Goal: Find specific page/section

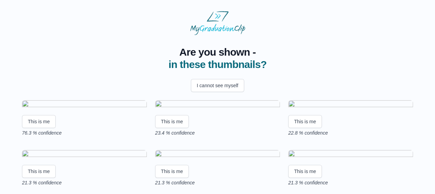
click at [97, 110] on img at bounding box center [84, 104] width 125 height 9
click at [101, 110] on img at bounding box center [84, 104] width 125 height 9
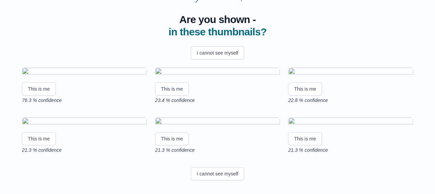
scroll to position [63, 0]
click at [79, 68] on img at bounding box center [84, 72] width 125 height 9
drag, startPoint x: 79, startPoint y: 63, endPoint x: 60, endPoint y: 60, distance: 19.8
click at [60, 68] on img at bounding box center [84, 72] width 125 height 9
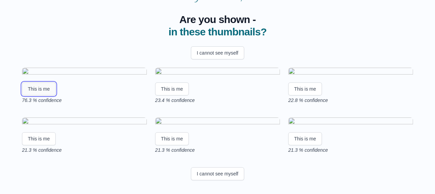
click at [41, 96] on button "This is me" at bounding box center [39, 88] width 34 height 13
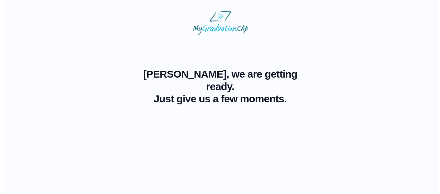
scroll to position [0, 0]
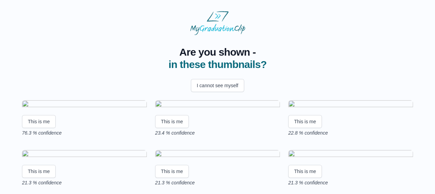
click at [101, 110] on img at bounding box center [84, 104] width 125 height 9
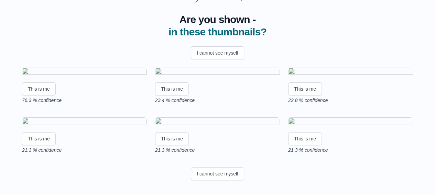
scroll to position [44, 0]
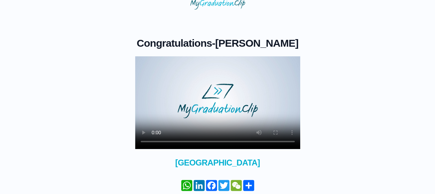
scroll to position [27, 0]
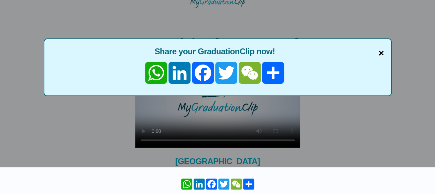
click at [382, 53] on span "×" at bounding box center [380, 53] width 5 height 14
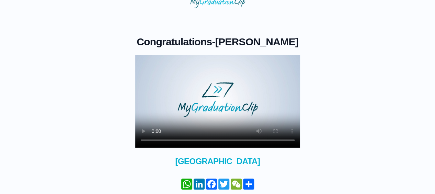
click at [246, 111] on video at bounding box center [217, 101] width 165 height 93
